Goal: Navigation & Orientation: Find specific page/section

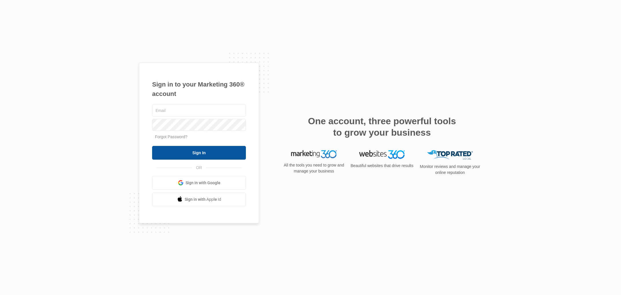
type input "[EMAIL_ADDRESS][PERSON_NAME][DOMAIN_NAME]"
click at [199, 150] on input "Sign In" at bounding box center [199, 153] width 94 height 14
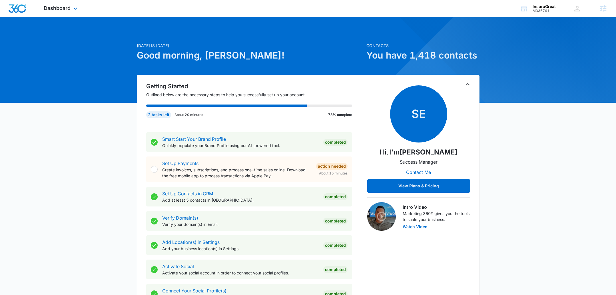
click at [53, 11] on div "Dashboard Apps Reputation Websites Forms CRM Email Social Content Ads Intellige…" at bounding box center [61, 8] width 52 height 17
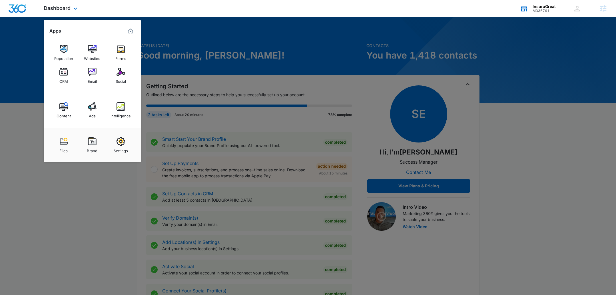
click at [533, 13] on div "InsuraGreat M336761 Your Accounts View All" at bounding box center [537, 8] width 53 height 17
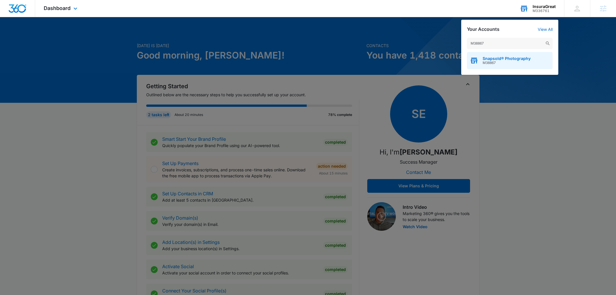
type input "M38867"
click at [507, 60] on span "Snapsold® Photography" at bounding box center [507, 58] width 48 height 5
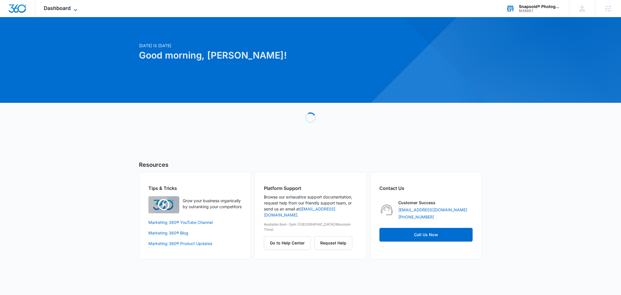
click at [69, 7] on span "Dashboard" at bounding box center [57, 8] width 27 height 6
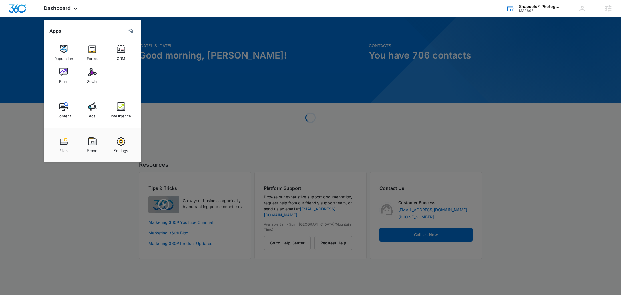
click at [241, 68] on div at bounding box center [310, 147] width 621 height 295
